Goal: Check status

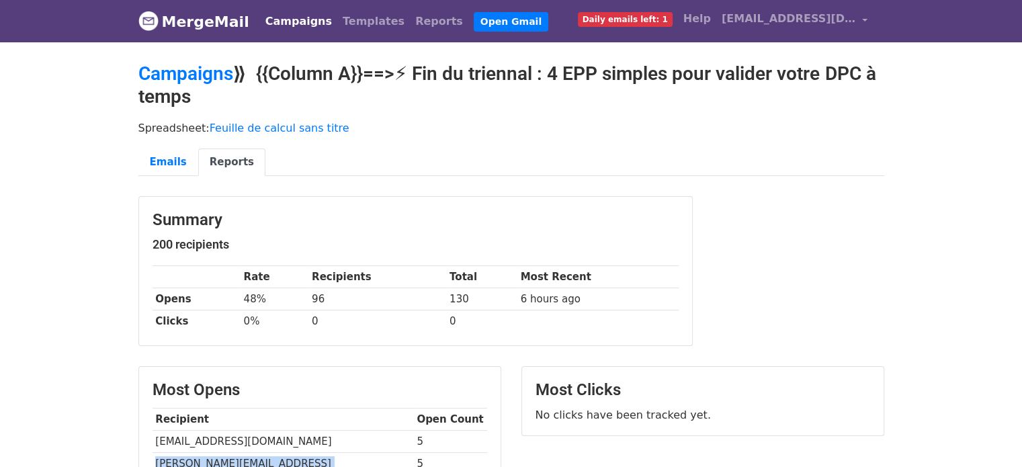
click at [286, 21] on link "Campaigns" at bounding box center [298, 21] width 77 height 27
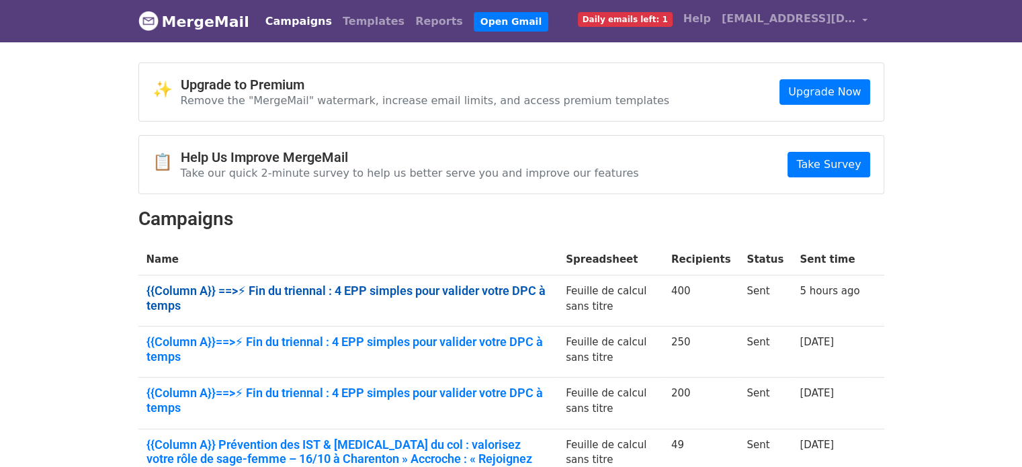
click at [272, 292] on link "{{Column A}} ==>⚡ Fin du triennal : 4 EPP simples pour valider votre DPC à temps" at bounding box center [349, 298] width 404 height 29
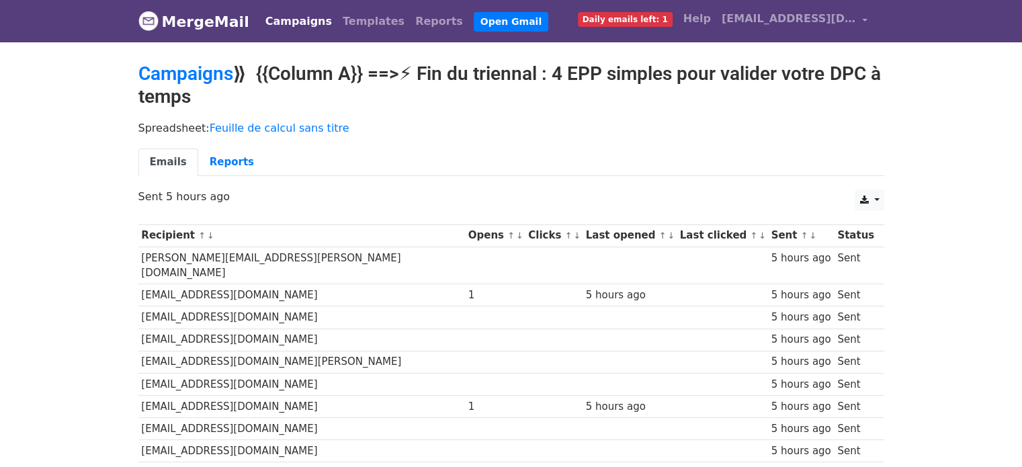
click at [216, 171] on link "Reports" at bounding box center [231, 163] width 67 height 28
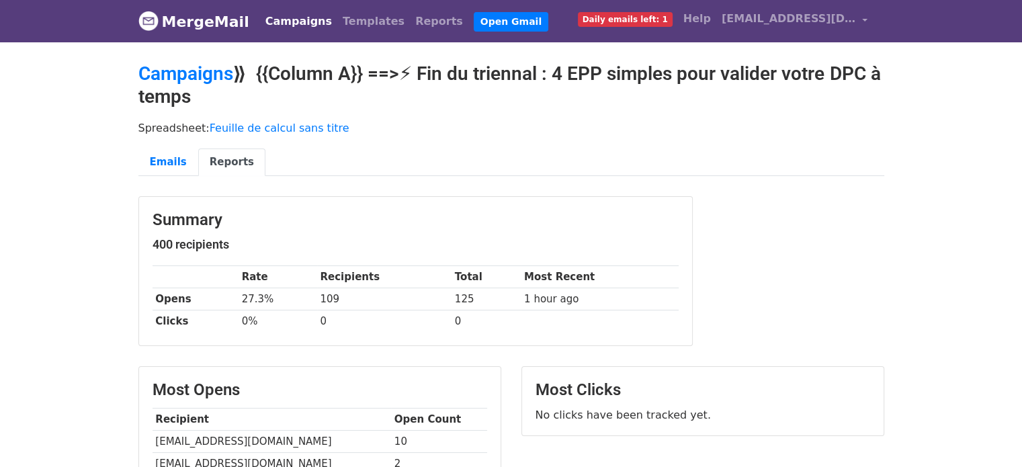
click at [282, 22] on link "Campaigns" at bounding box center [298, 21] width 77 height 27
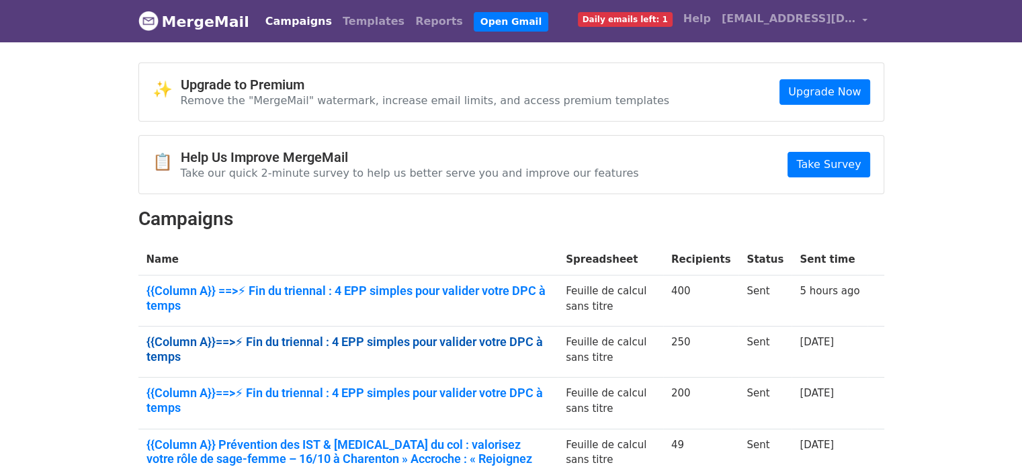
click at [218, 343] on link "{{Column A}}==>⚡ Fin du triennal : 4 EPP simples pour valider votre DPC à temps" at bounding box center [349, 349] width 404 height 29
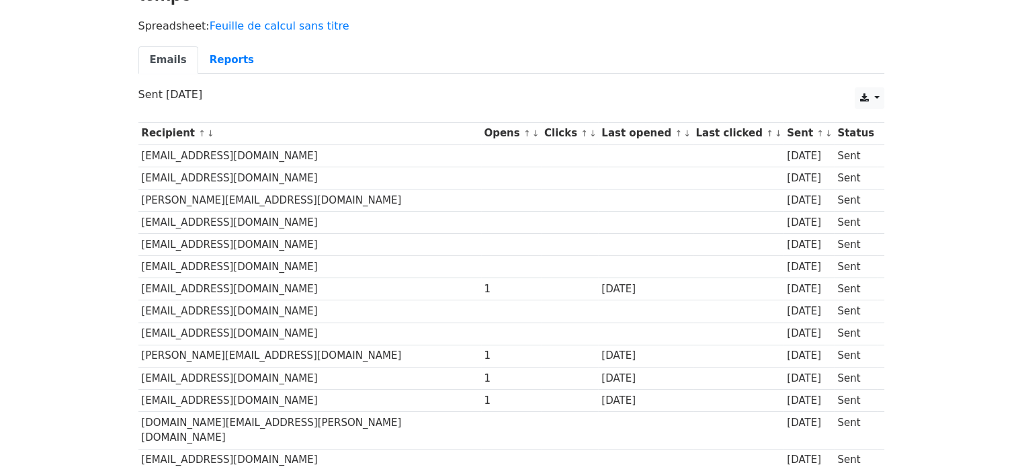
scroll to position [159, 0]
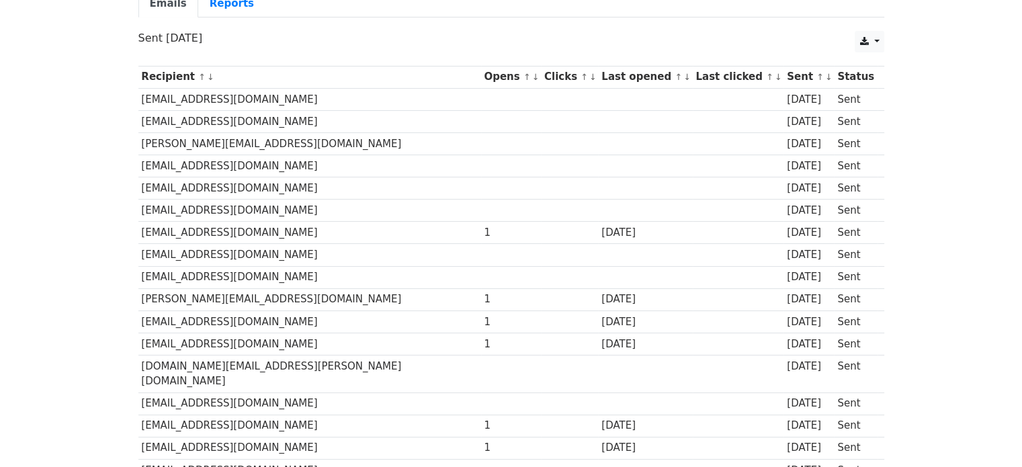
drag, startPoint x: 1030, startPoint y: 26, endPoint x: 1030, endPoint y: 38, distance: 12.1
